Goal: Complete application form

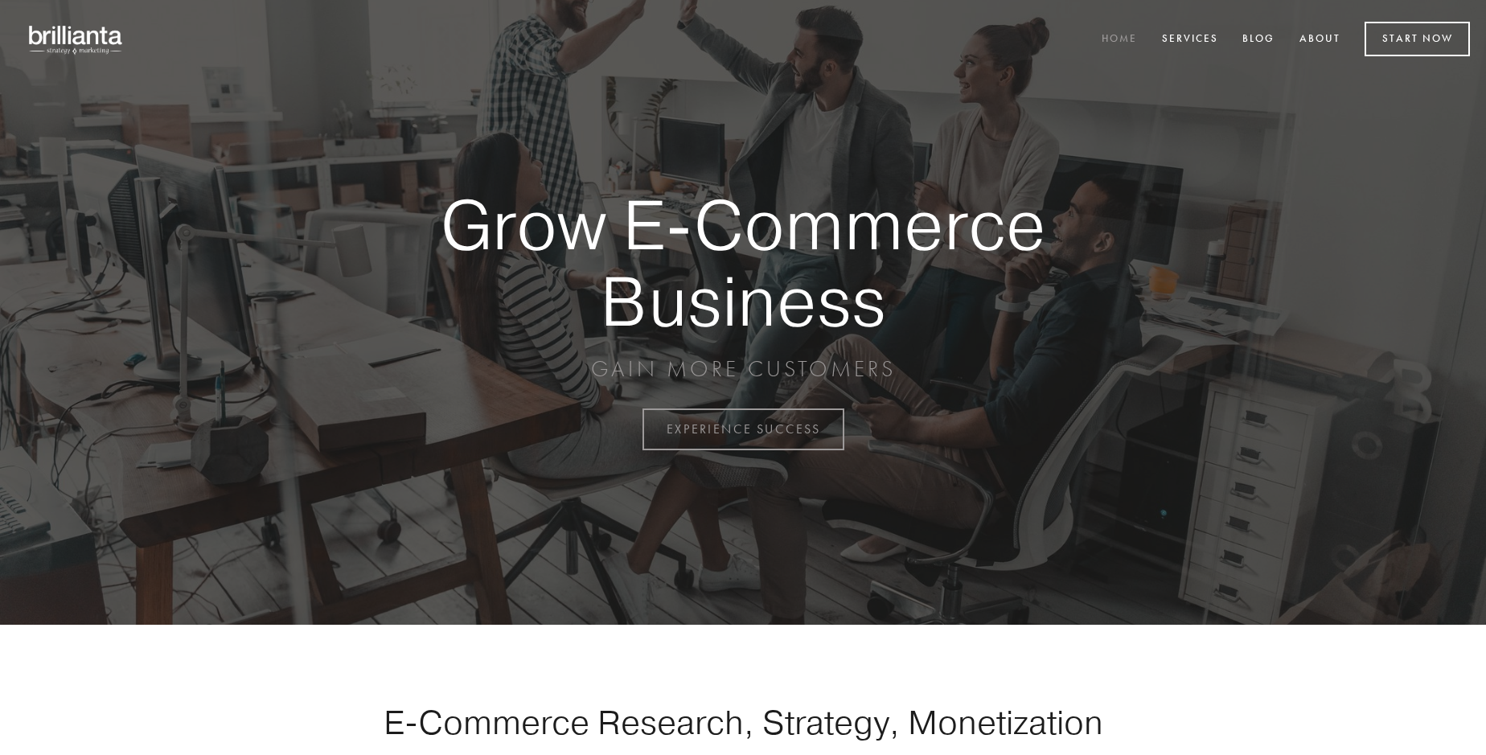
scroll to position [4215, 0]
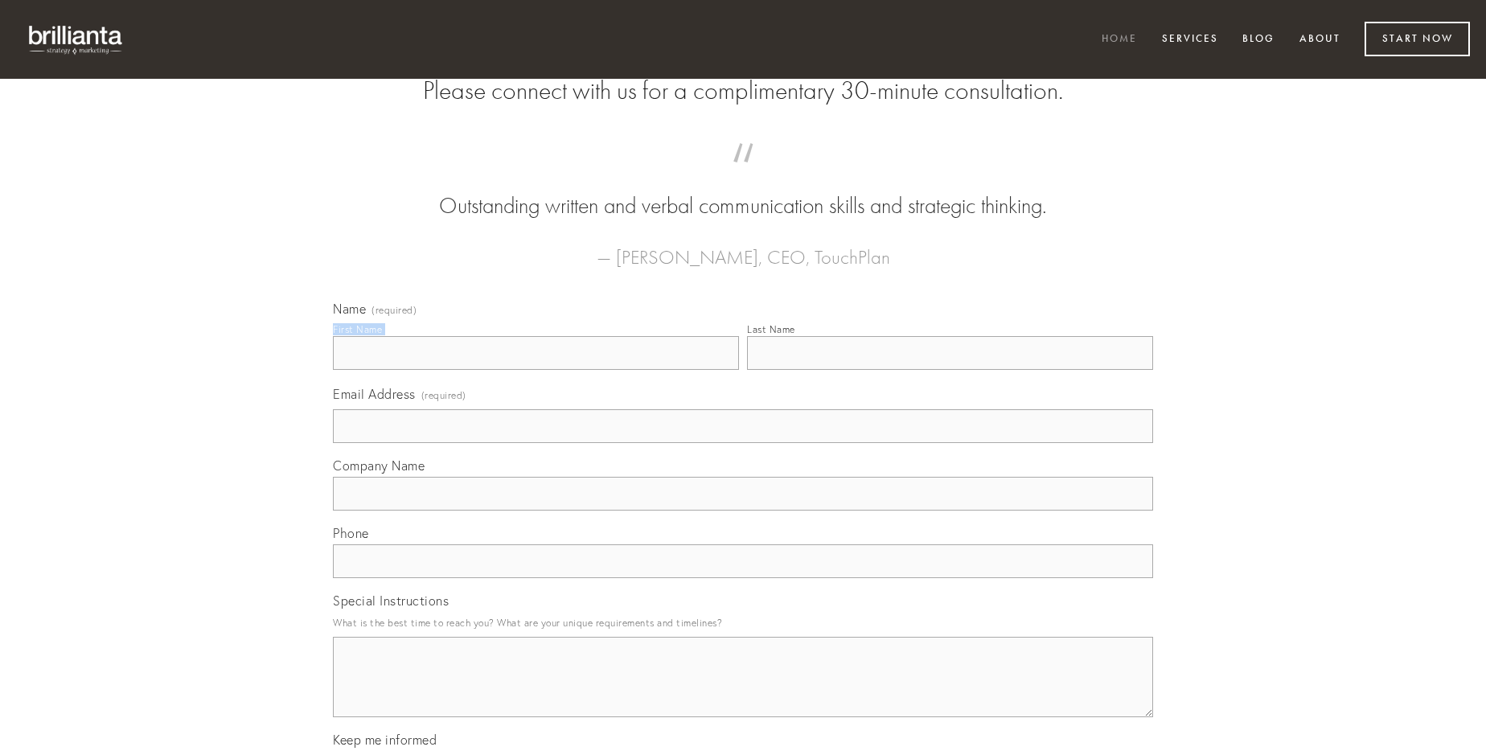
type input "Dr. [PERSON_NAME]"
click at [950, 370] on input "Last Name" at bounding box center [950, 353] width 406 height 34
type input "Dr. [PERSON_NAME]"
click at [743, 443] on input "Email Address (required)" at bounding box center [743, 426] width 820 height 34
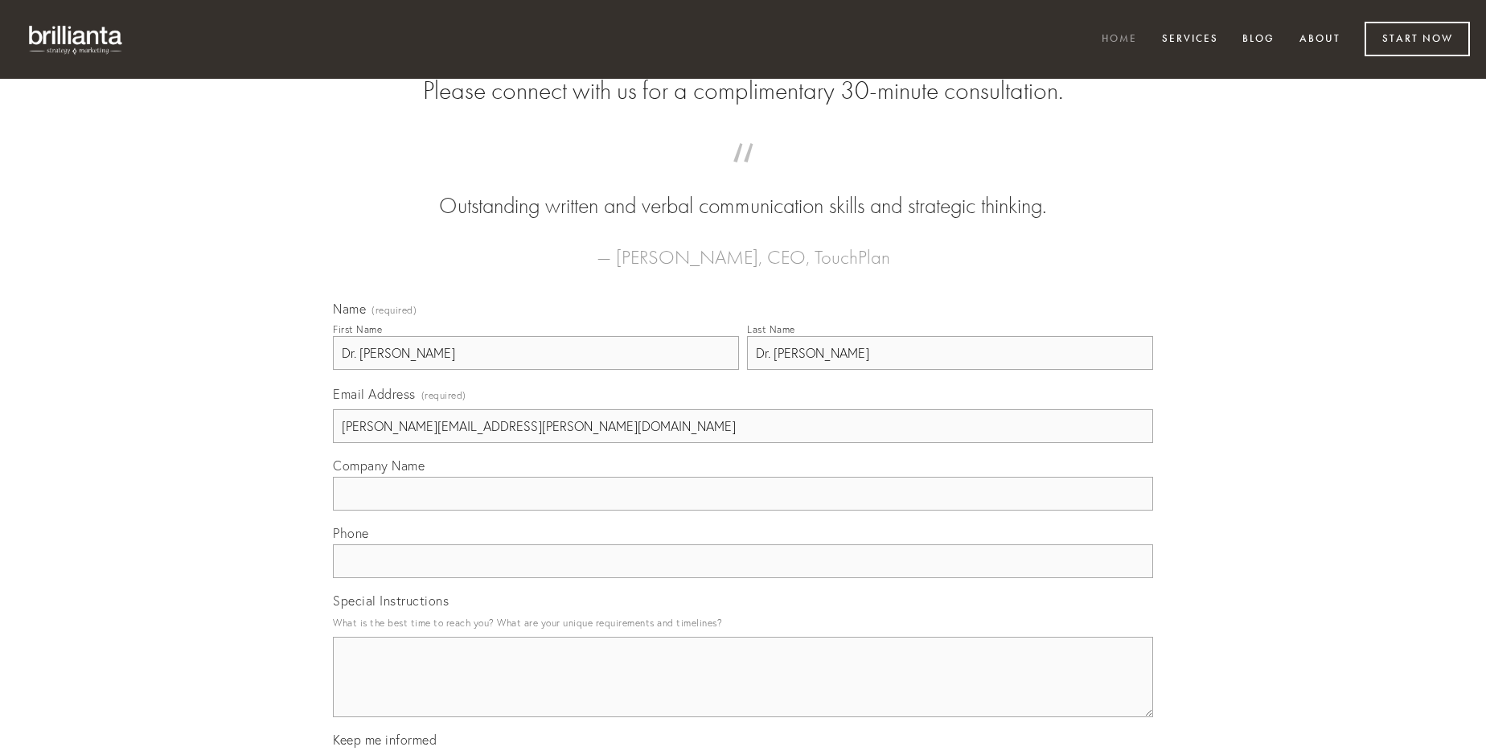
type input "[PERSON_NAME][EMAIL_ADDRESS][PERSON_NAME][DOMAIN_NAME]"
click at [743, 511] on input "Company Name" at bounding box center [743, 494] width 820 height 34
type input "cumque"
click at [743, 578] on input "text" at bounding box center [743, 561] width 820 height 34
click at [743, 691] on textarea "Special Instructions" at bounding box center [743, 677] width 820 height 80
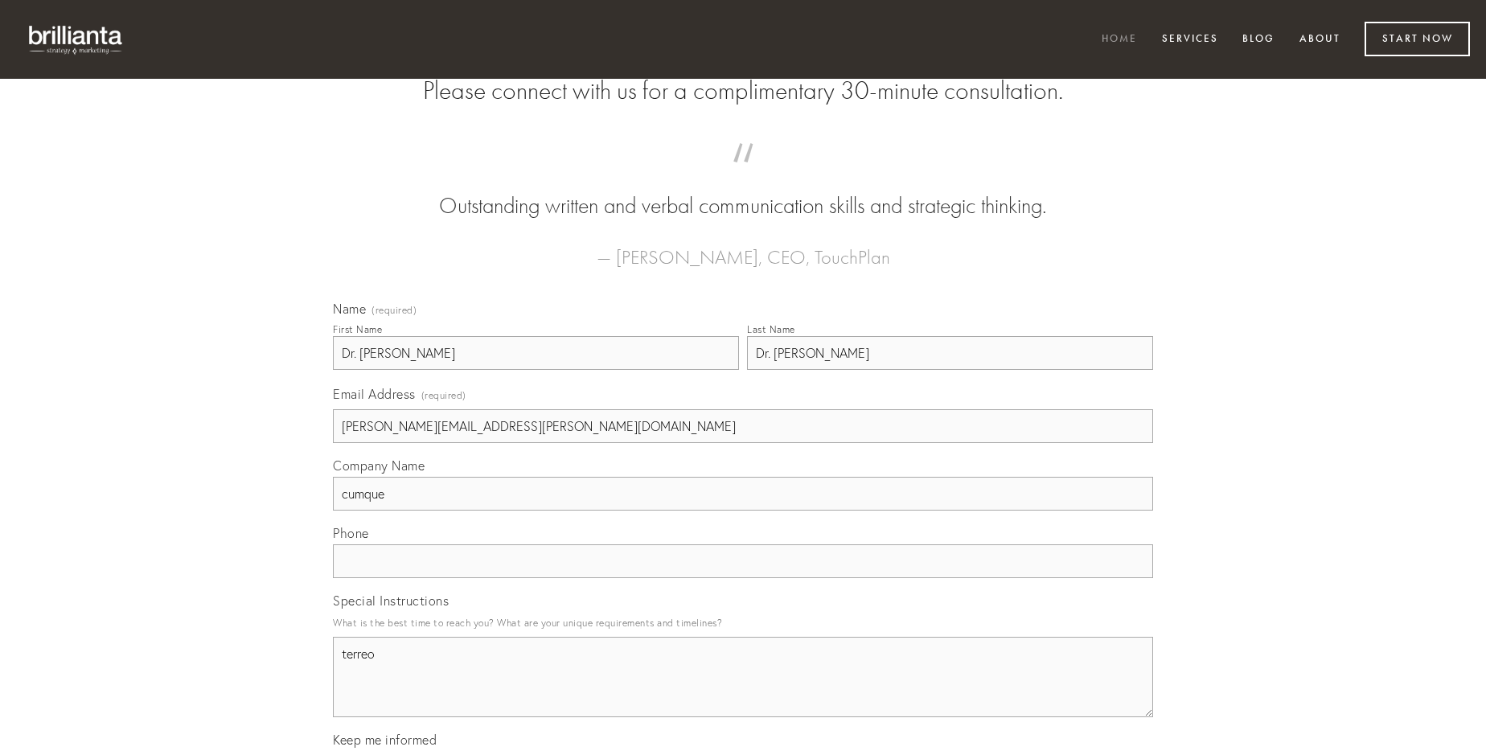
type textarea "terreo"
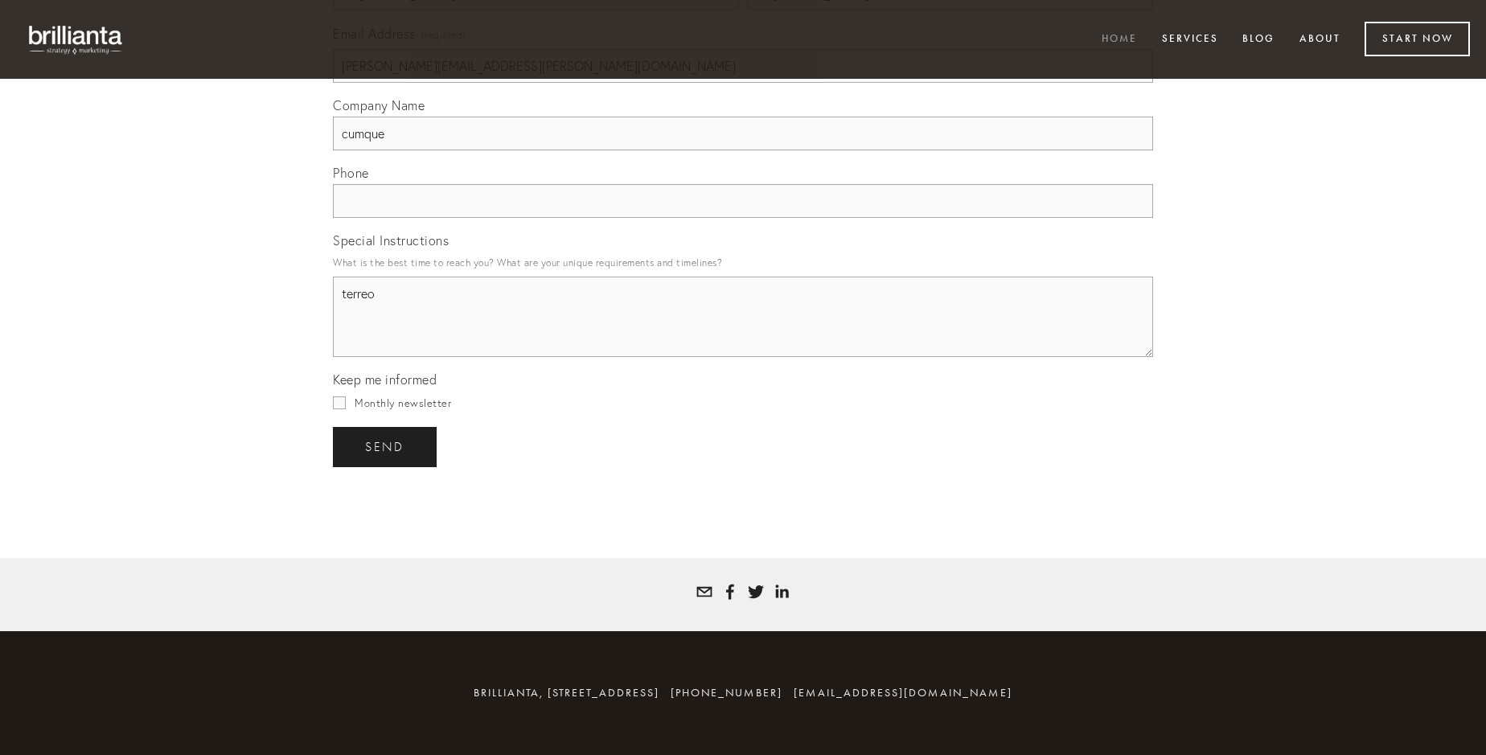
click at [386, 446] on span "send" at bounding box center [384, 447] width 39 height 14
